Goal: Transaction & Acquisition: Book appointment/travel/reservation

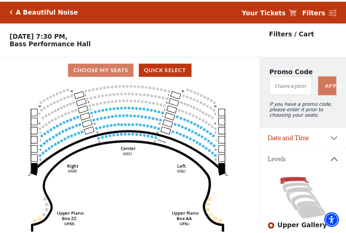
scroll to position [32, 0]
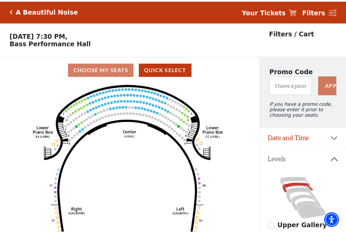
scroll to position [32, 0]
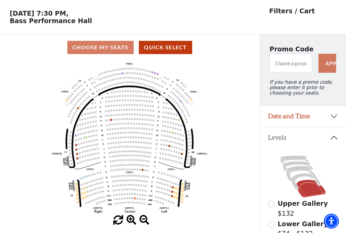
scroll to position [32, 0]
